Goal: Task Accomplishment & Management: Use online tool/utility

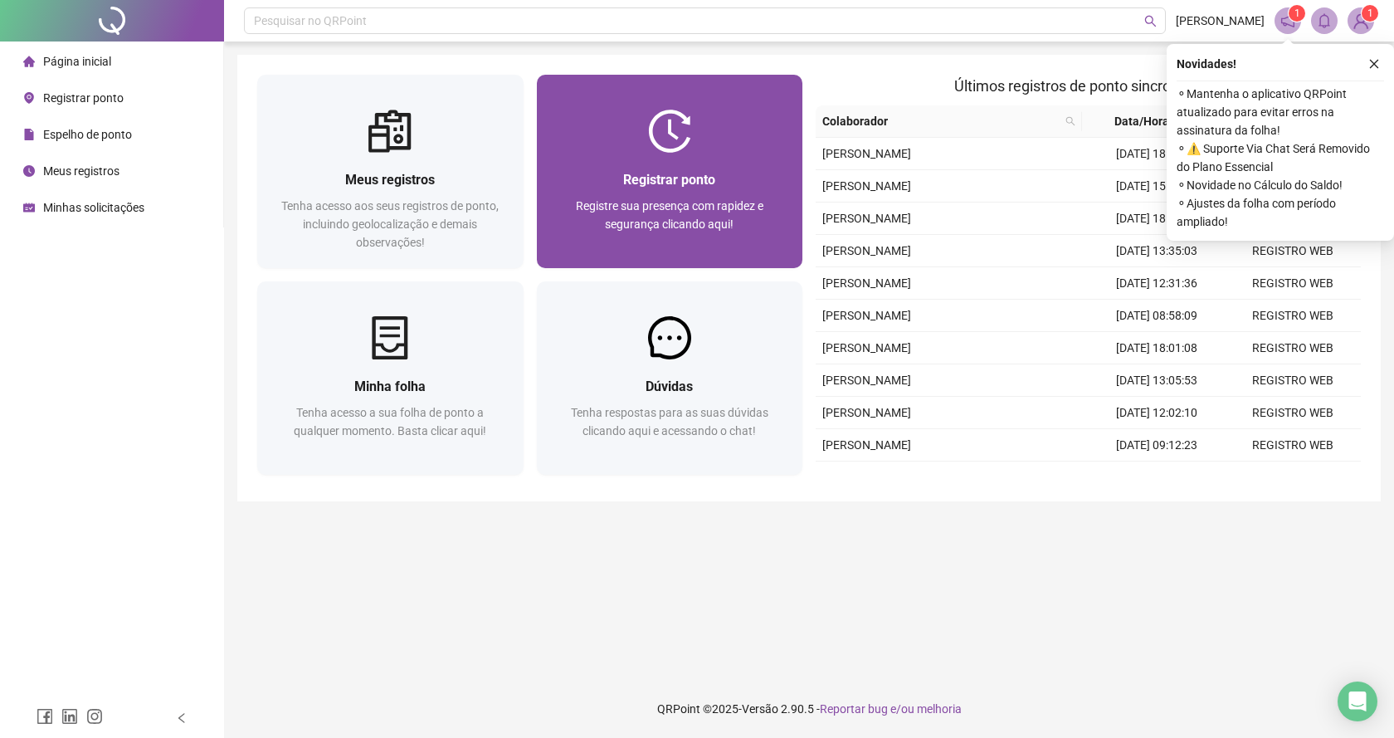
click at [615, 173] on div "Registrar ponto" at bounding box center [670, 179] width 227 height 21
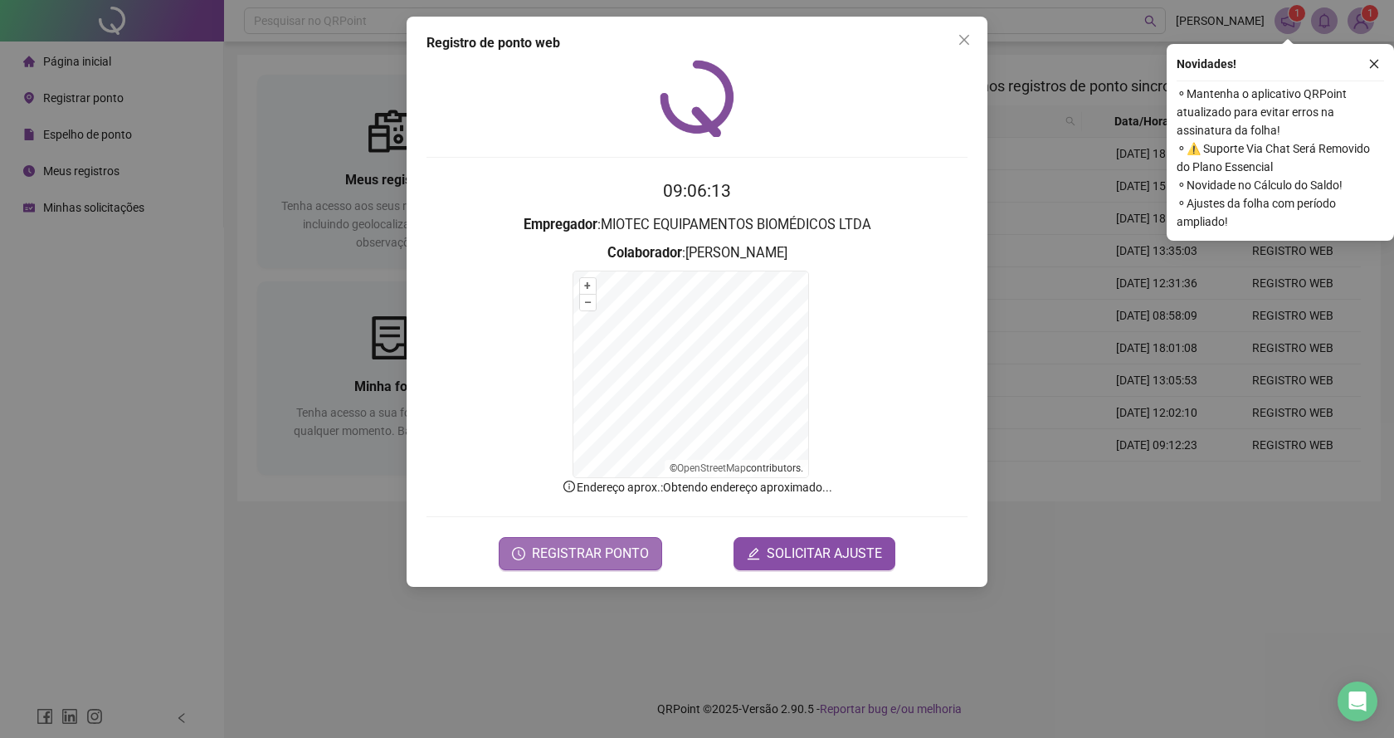
click at [616, 567] on button "REGISTRAR PONTO" at bounding box center [580, 553] width 163 height 33
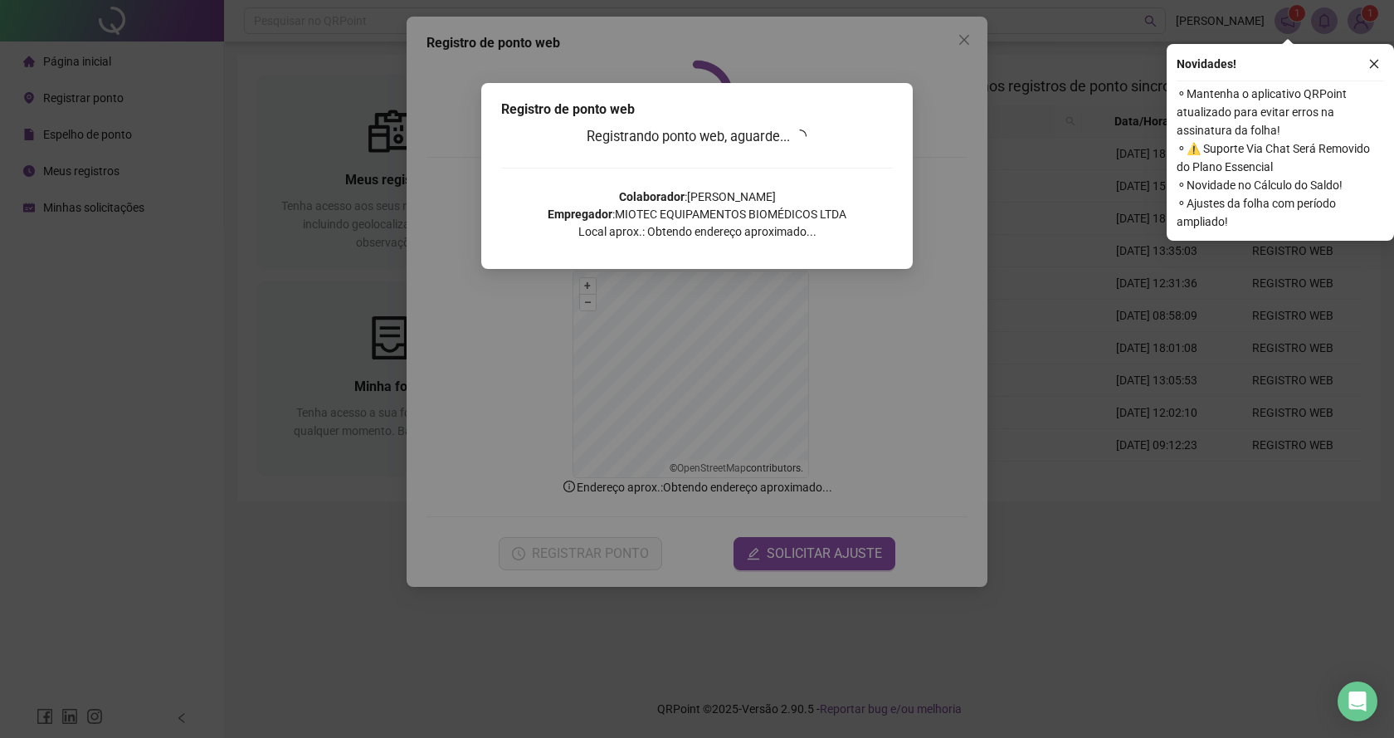
click at [620, 554] on div "Registro de ponto web Registrando ponto web, aguarde... Colaborador : [PERSON_N…" at bounding box center [697, 369] width 1394 height 738
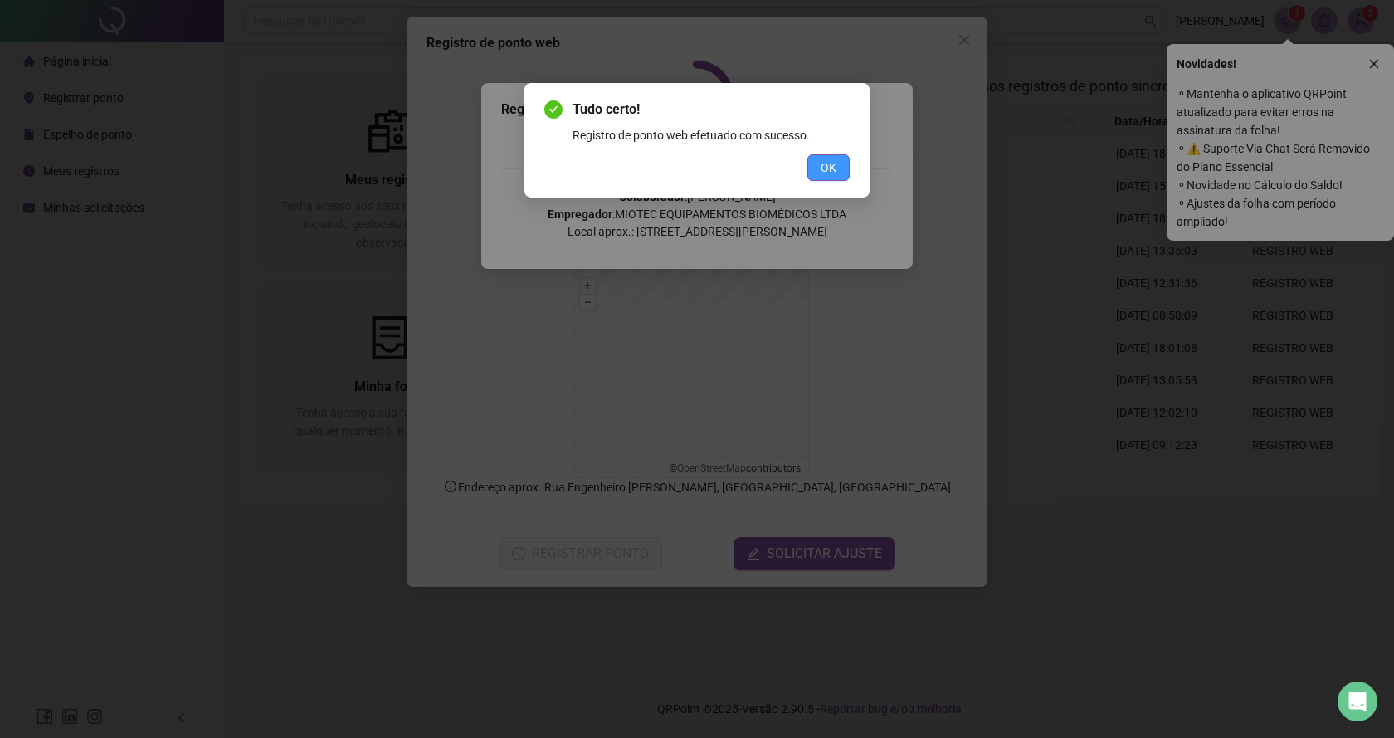
click at [813, 158] on button "OK" at bounding box center [829, 167] width 42 height 27
